Goal: Task Accomplishment & Management: Use online tool/utility

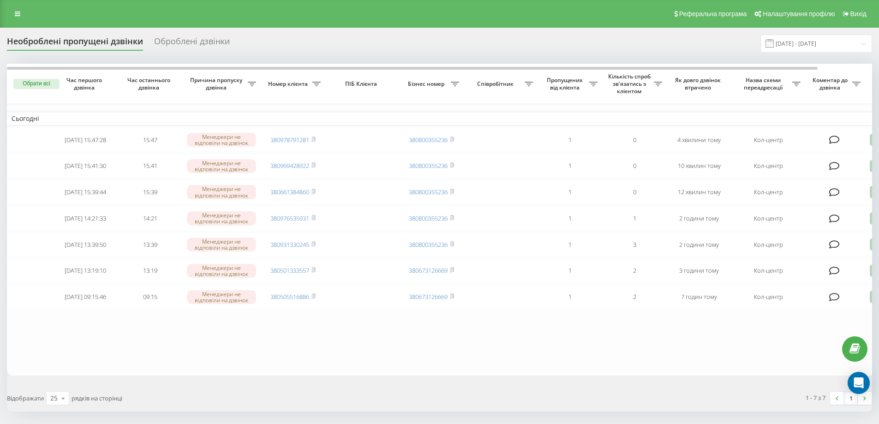
click at [688, 392] on div "Обрати всі Час першого дзвінка Час останнього дзвінка Причина пропуску дзвінка …" at bounding box center [439, 238] width 865 height 348
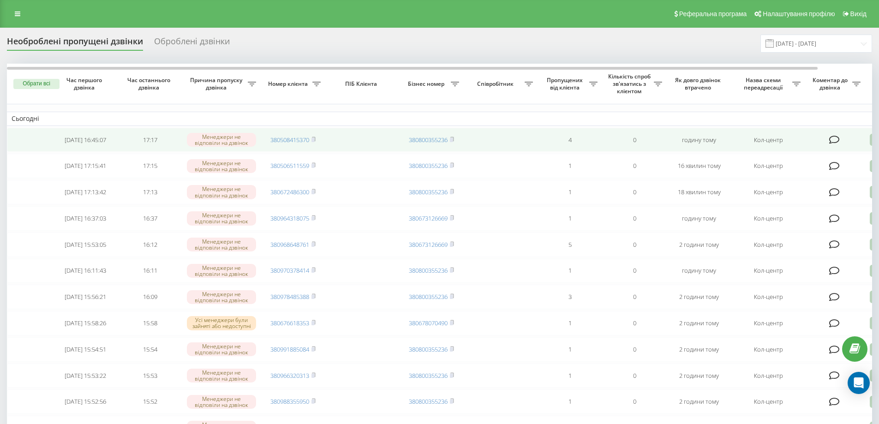
click at [317, 140] on td "380508415370" at bounding box center [293, 140] width 65 height 24
click at [314, 140] on rect at bounding box center [312, 140] width 3 height 4
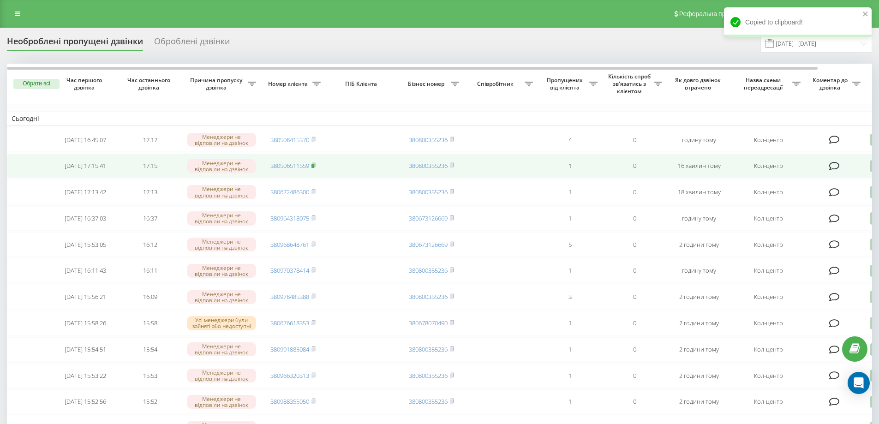
click at [315, 166] on icon at bounding box center [313, 165] width 4 height 6
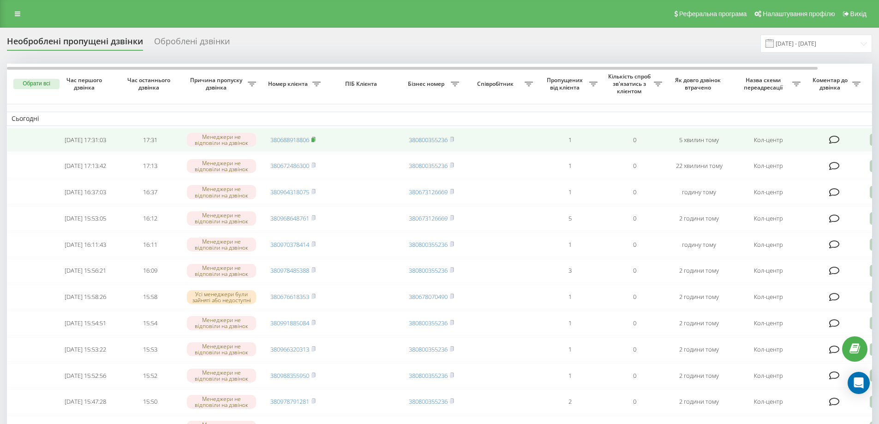
click at [314, 140] on rect at bounding box center [312, 140] width 3 height 4
click at [315, 138] on icon at bounding box center [313, 139] width 3 height 4
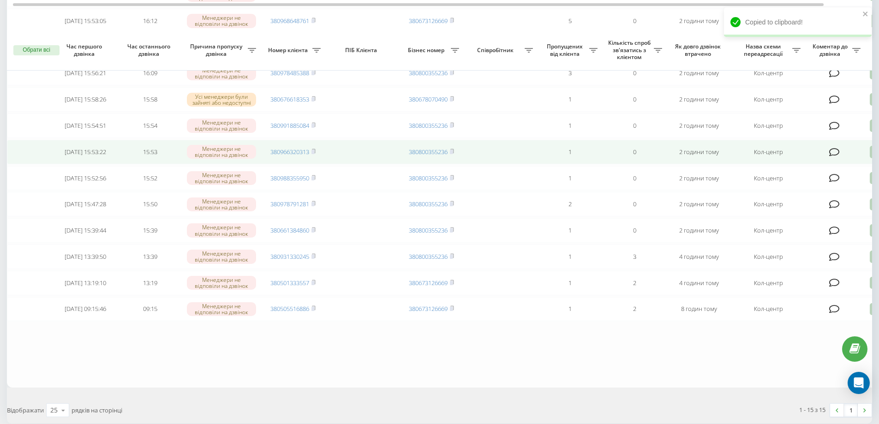
scroll to position [231, 0]
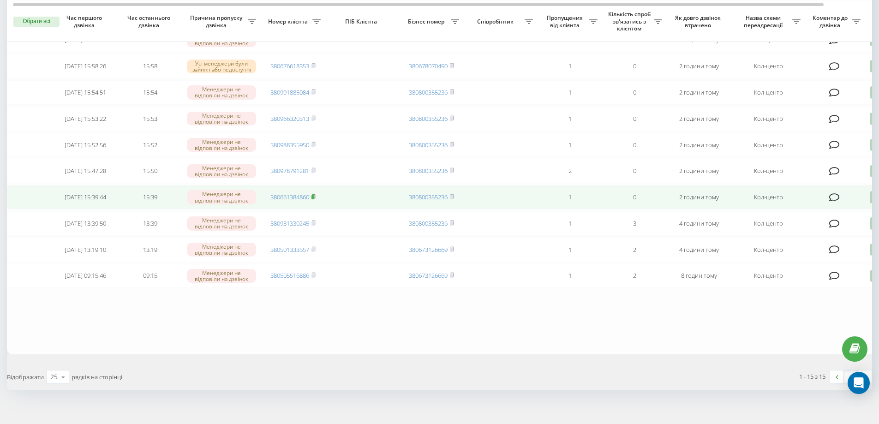
click at [315, 199] on icon at bounding box center [313, 197] width 4 height 6
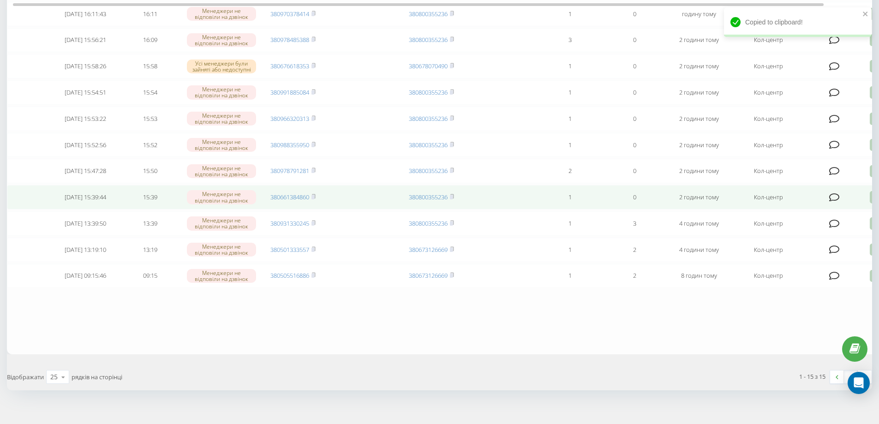
scroll to position [0, 0]
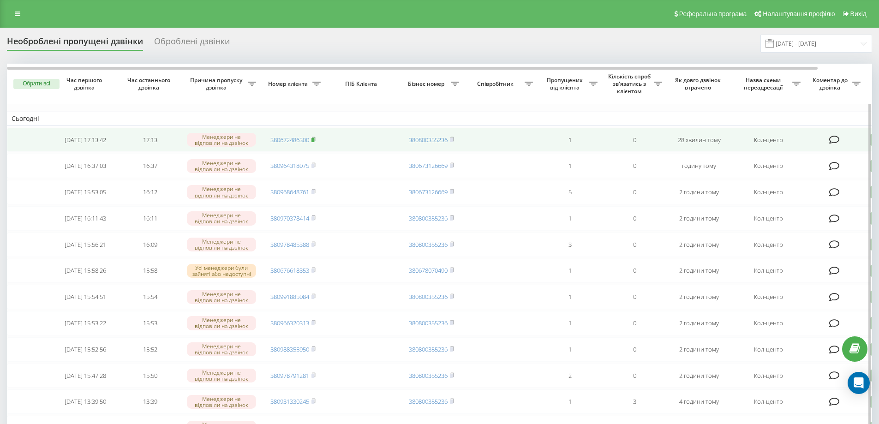
click at [314, 139] on rect at bounding box center [312, 140] width 3 height 4
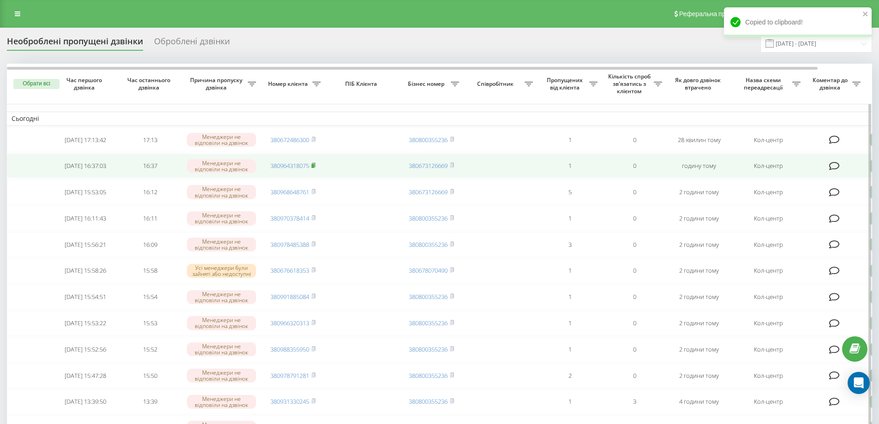
click at [315, 168] on icon at bounding box center [313, 165] width 4 height 6
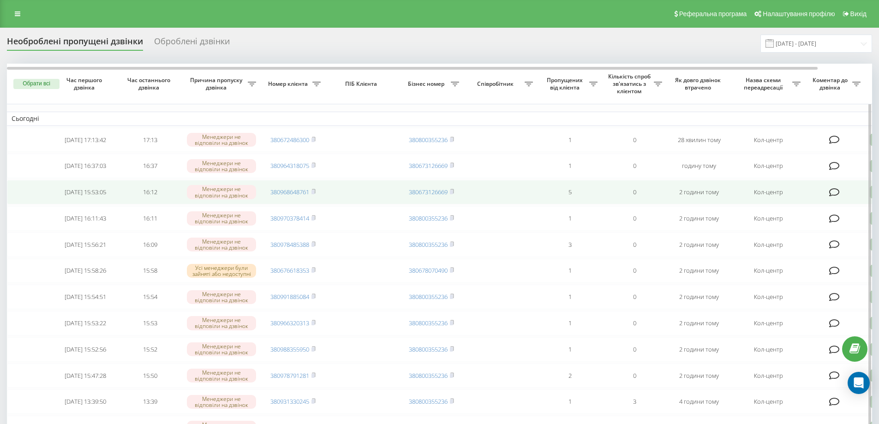
click at [317, 196] on td "380968648761" at bounding box center [293, 192] width 65 height 24
click at [315, 194] on icon at bounding box center [313, 192] width 4 height 6
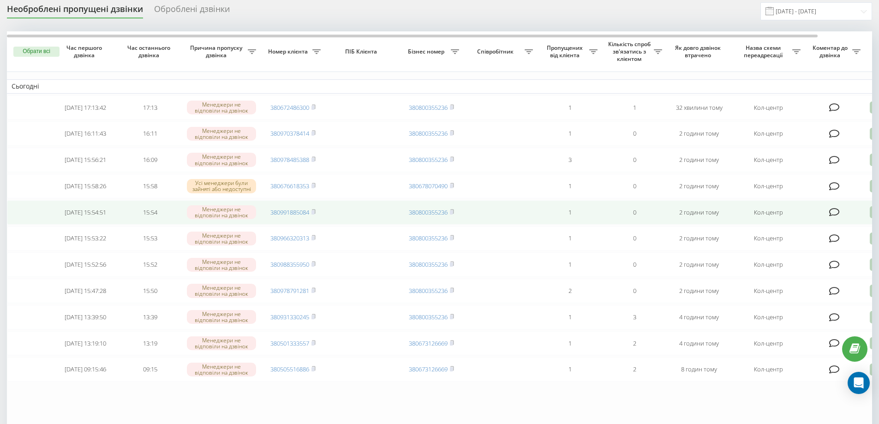
scroll to position [46, 0]
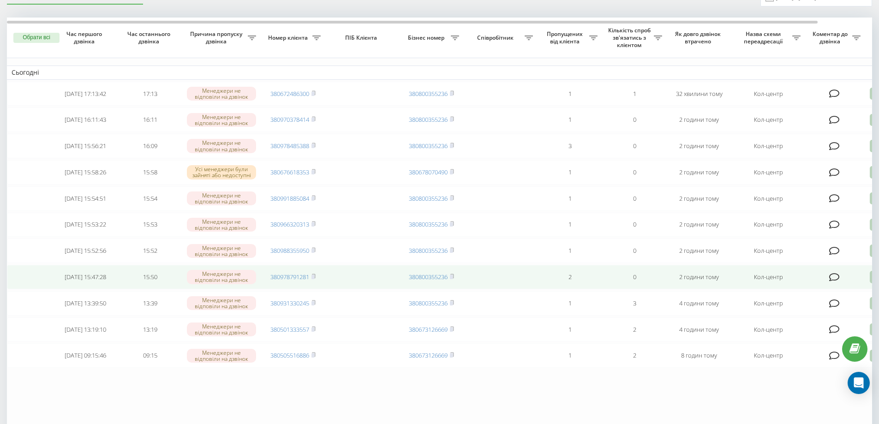
click at [317, 289] on td "380978791281" at bounding box center [293, 277] width 65 height 24
click at [314, 279] on rect at bounding box center [312, 277] width 3 height 4
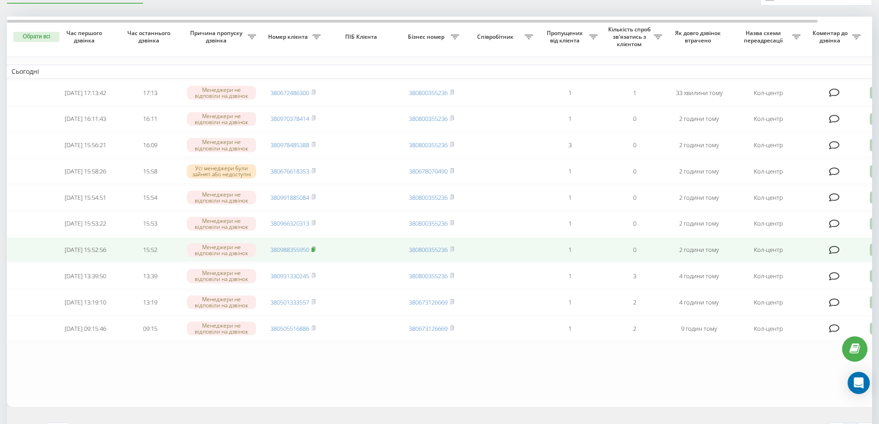
click at [315, 252] on icon at bounding box center [313, 249] width 4 height 6
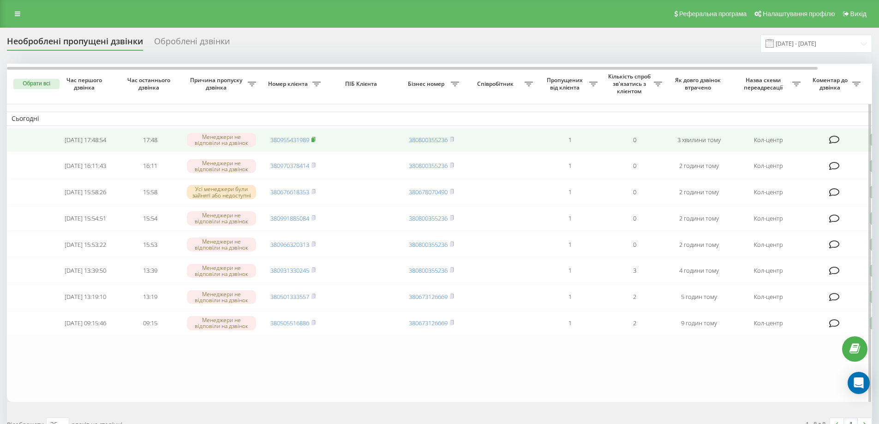
click at [315, 137] on icon at bounding box center [313, 139] width 3 height 4
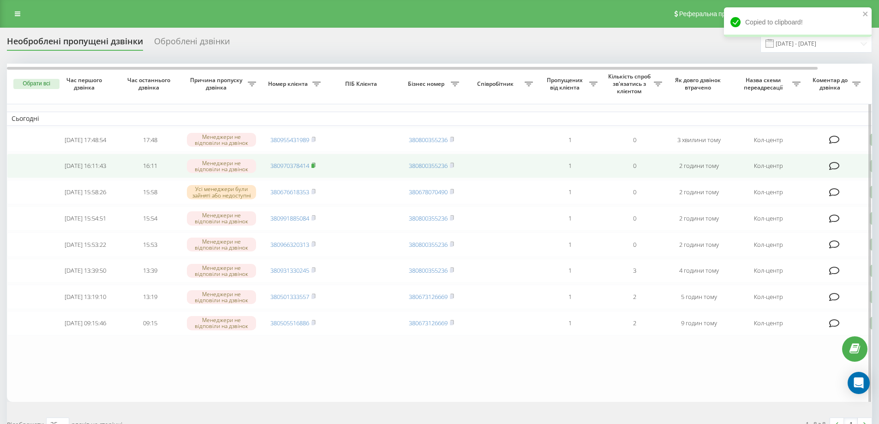
click at [314, 167] on rect at bounding box center [312, 166] width 3 height 4
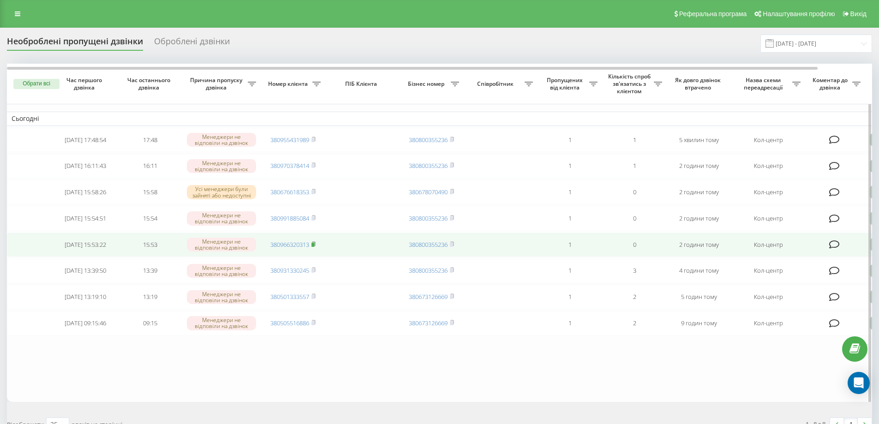
click at [315, 246] on icon at bounding box center [313, 244] width 3 height 4
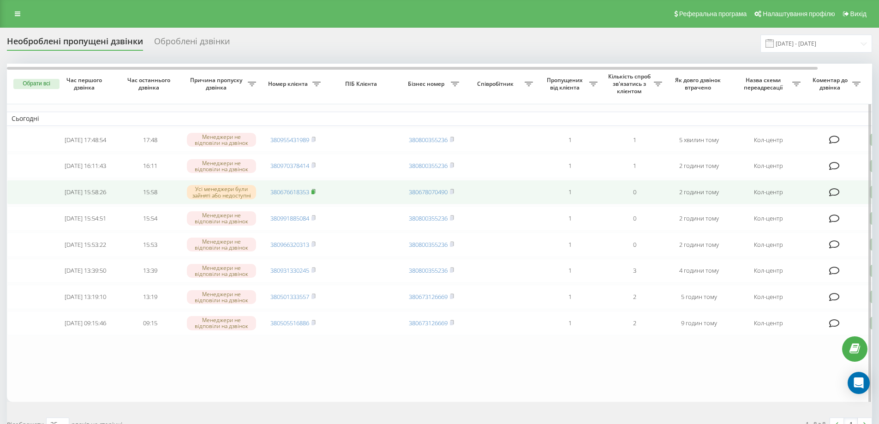
click at [314, 194] on rect at bounding box center [312, 192] width 3 height 4
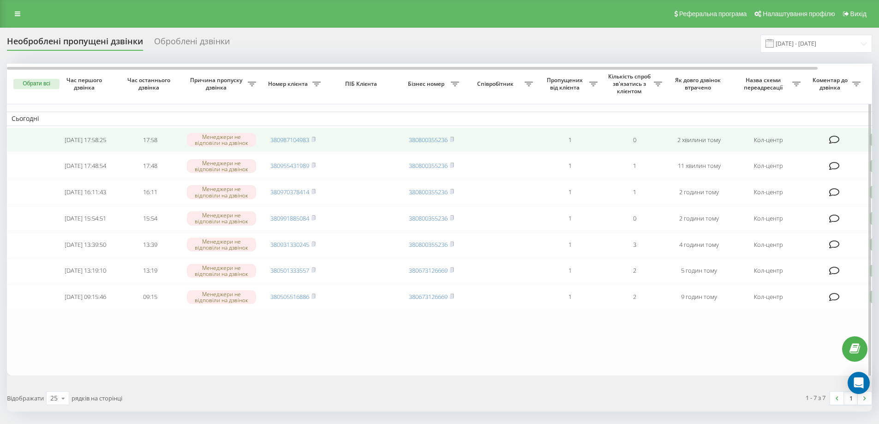
click at [317, 141] on td "380987104983" at bounding box center [293, 140] width 65 height 24
click at [314, 141] on rect at bounding box center [312, 140] width 3 height 4
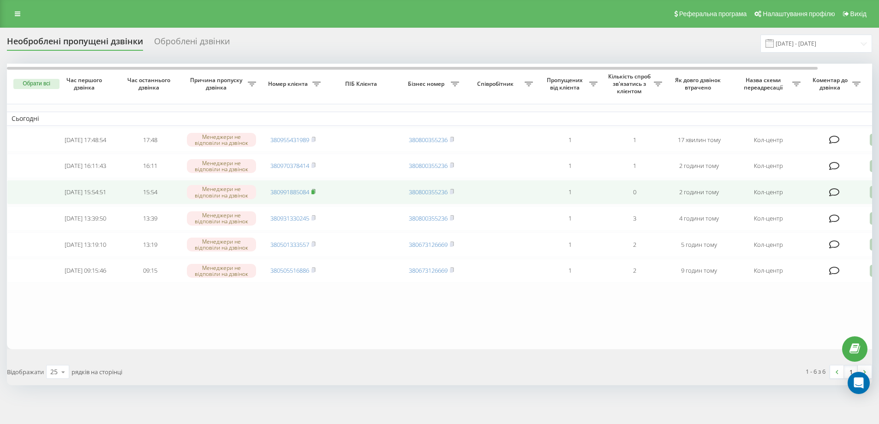
click at [314, 194] on rect at bounding box center [312, 192] width 3 height 4
